Goal: Information Seeking & Learning: Learn about a topic

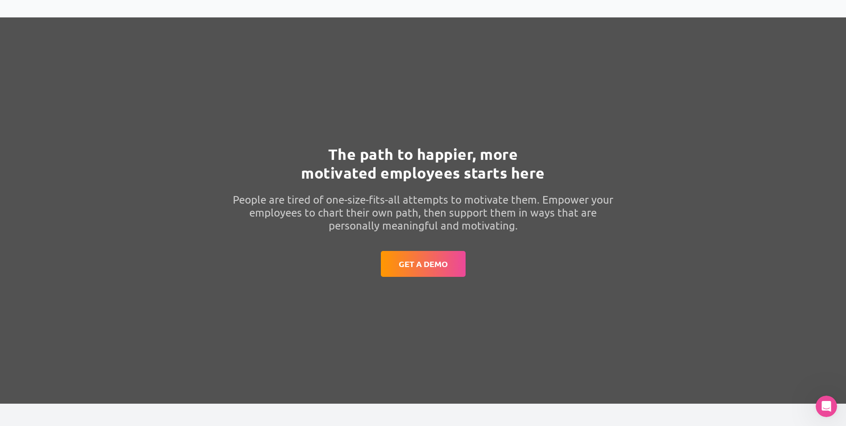
scroll to position [2454, 0]
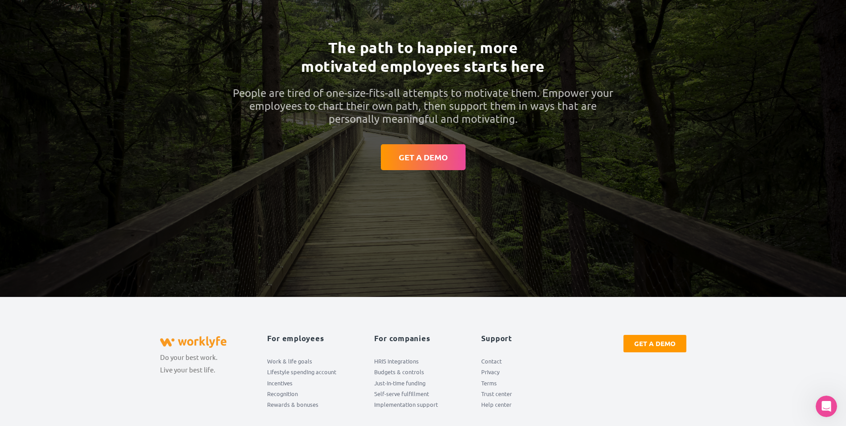
click at [491, 385] on span "Terms" at bounding box center [489, 382] width 16 height 11
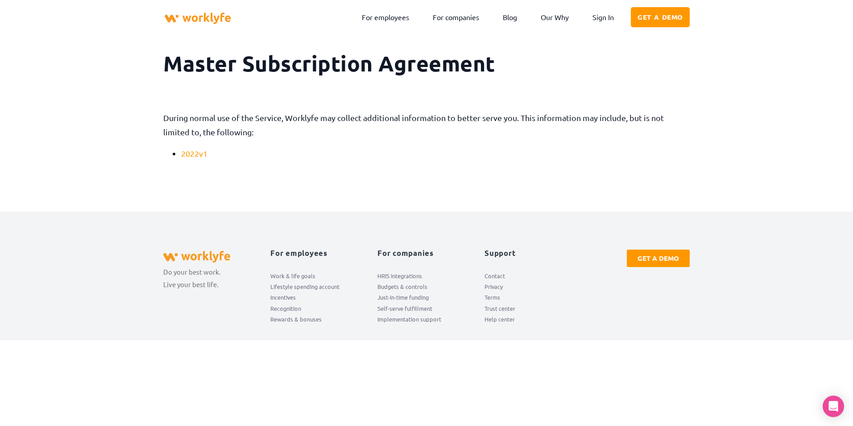
click at [196, 154] on link "2022v1" at bounding box center [194, 153] width 26 height 9
click at [457, 19] on link "For companies" at bounding box center [456, 17] width 60 height 21
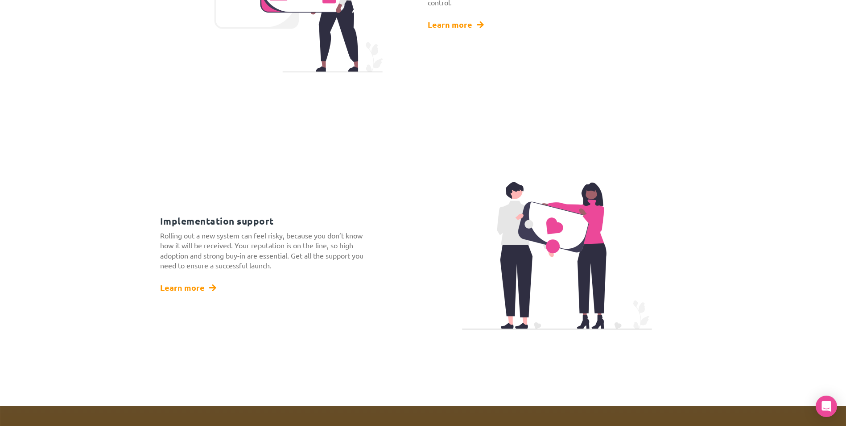
scroll to position [1740, 0]
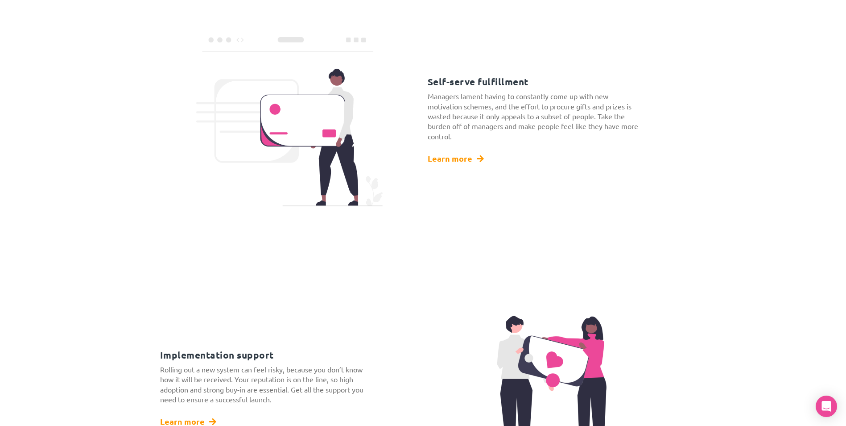
click at [451, 162] on span "Learn more" at bounding box center [450, 158] width 45 height 8
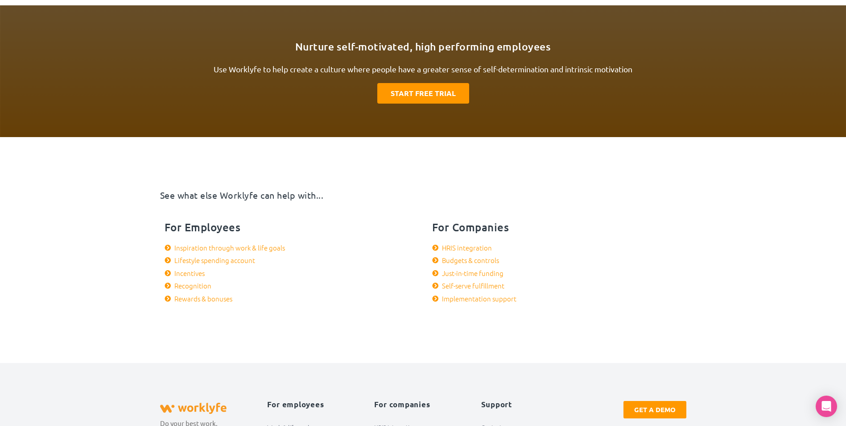
scroll to position [1480, 0]
